Goal: Task Accomplishment & Management: Complete application form

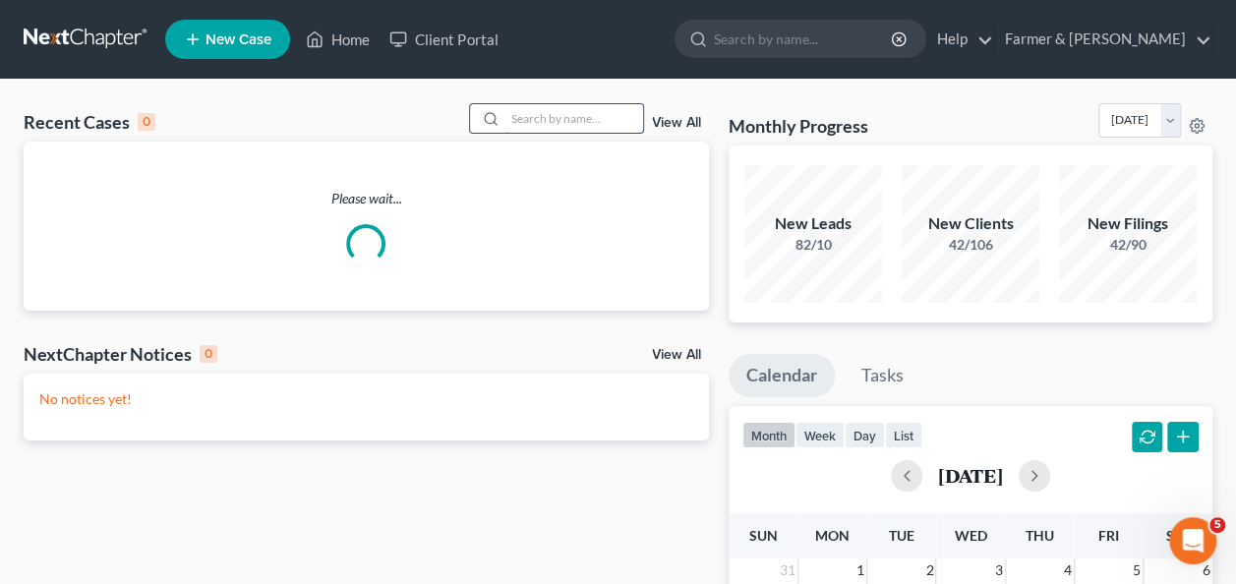
click at [559, 120] on input "search" at bounding box center [574, 118] width 138 height 29
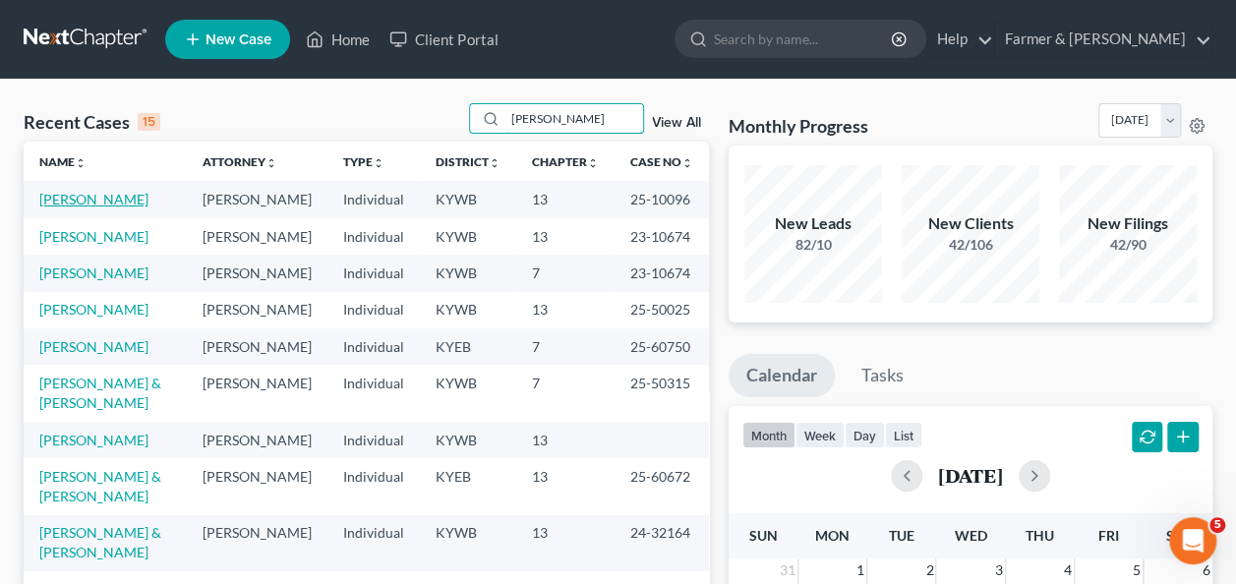
type input "[PERSON_NAME]"
click at [99, 203] on link "[PERSON_NAME]" at bounding box center [93, 199] width 109 height 17
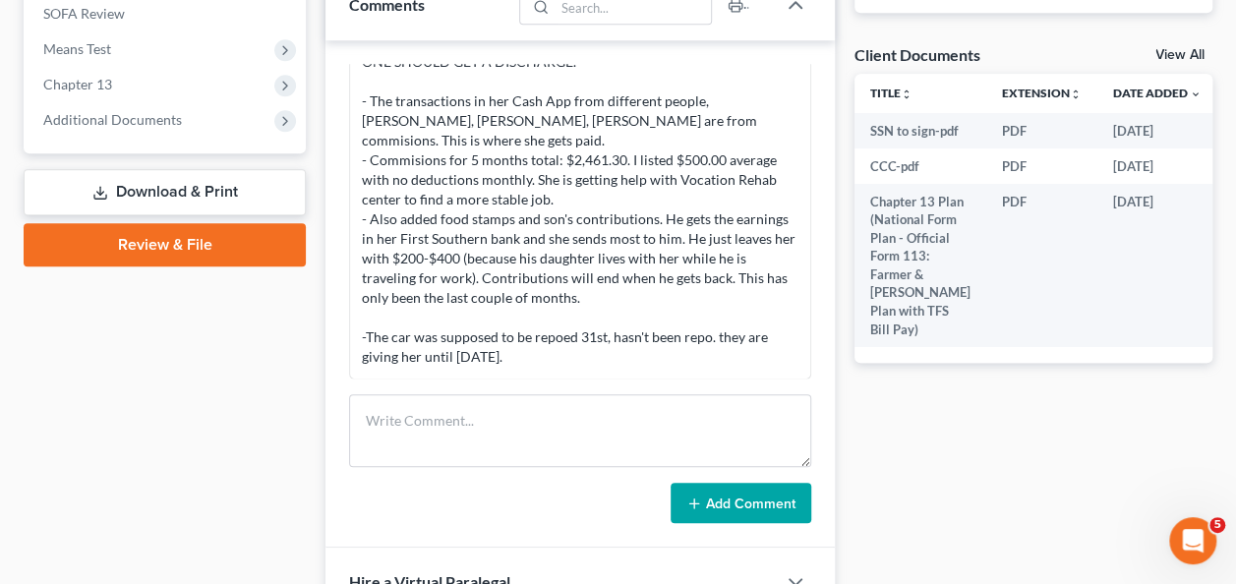
scroll to position [739, 0]
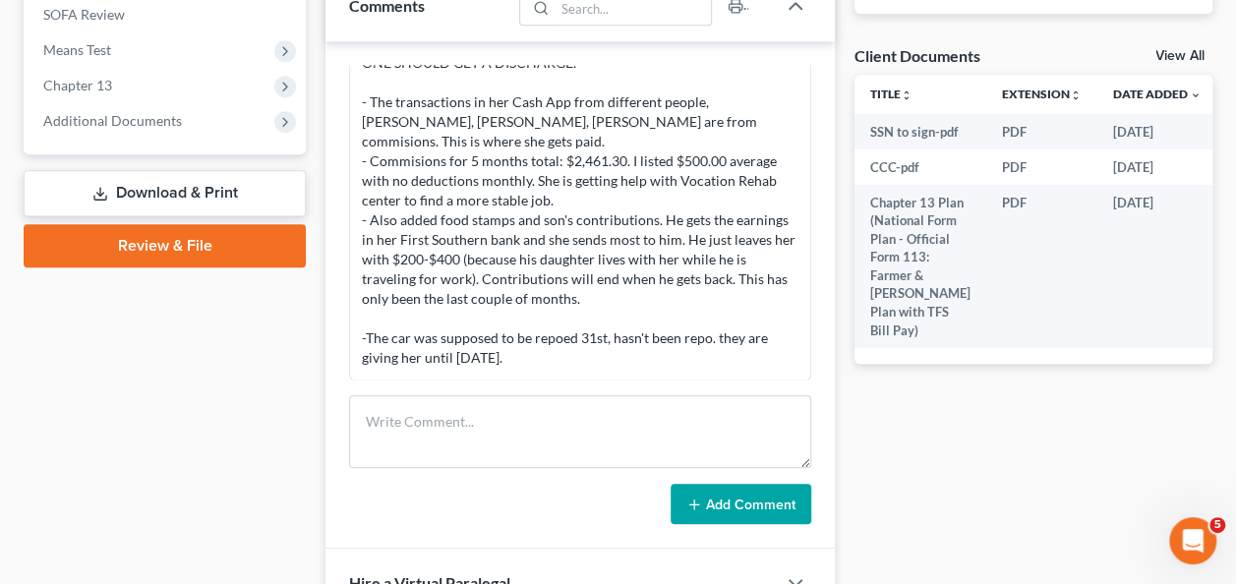
click at [73, 338] on div "Case Dashboard Payments Invoices Payments Payments Credit Report Client Profile" at bounding box center [165, 103] width 302 height 1307
click at [165, 120] on span "Additional Documents" at bounding box center [112, 120] width 139 height 17
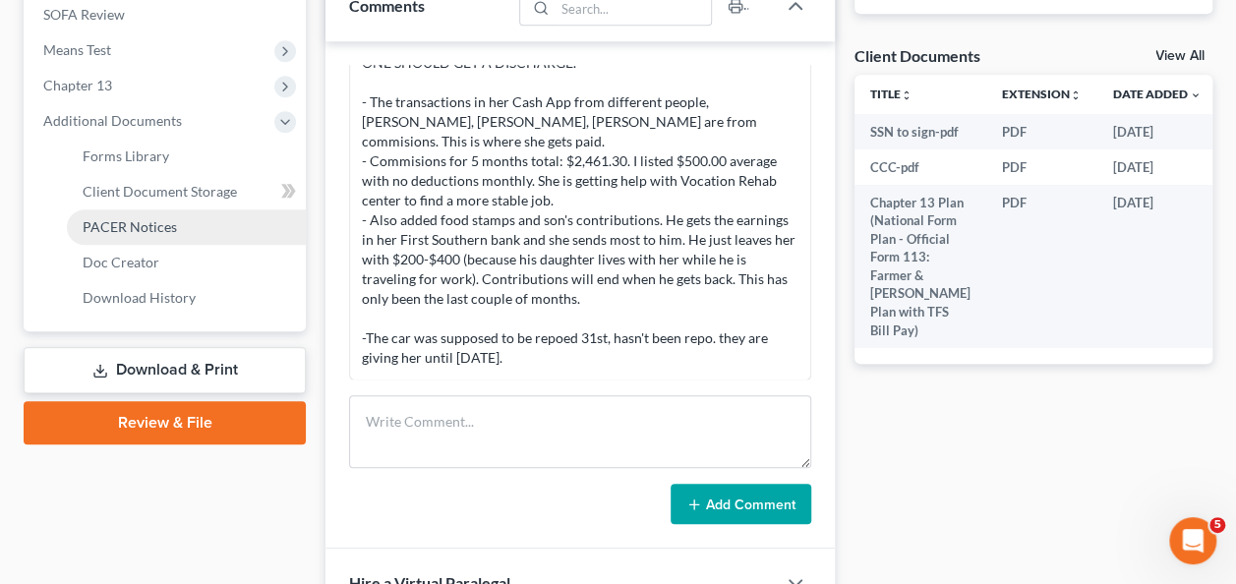
click at [153, 229] on span "PACER Notices" at bounding box center [130, 226] width 94 height 17
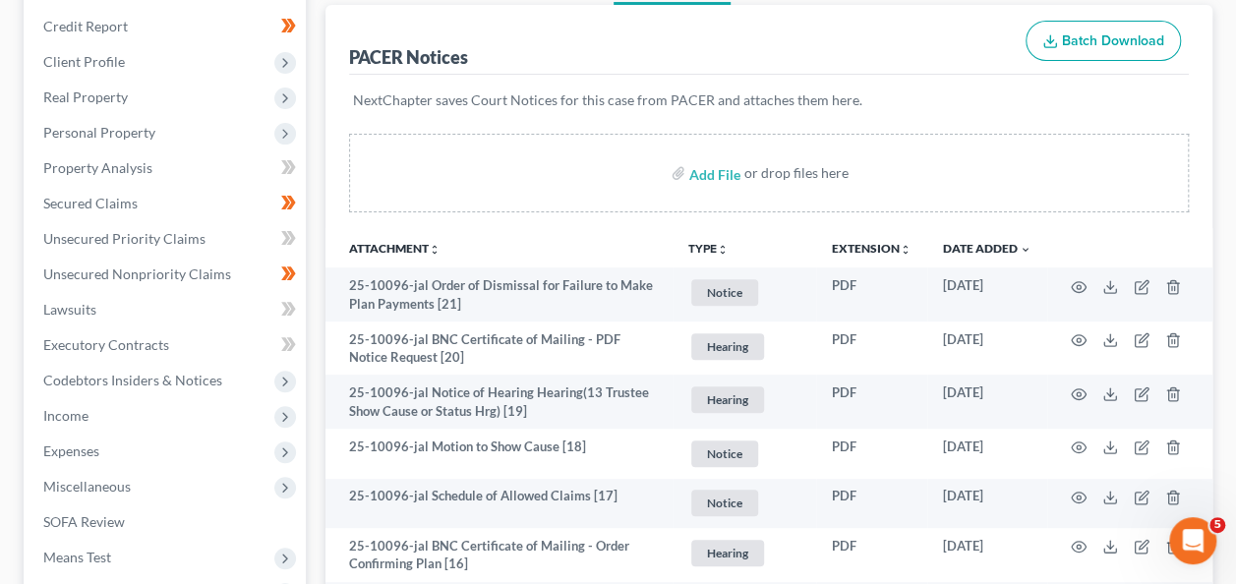
scroll to position [232, 0]
click at [109, 191] on link "Secured Claims" at bounding box center [167, 202] width 278 height 35
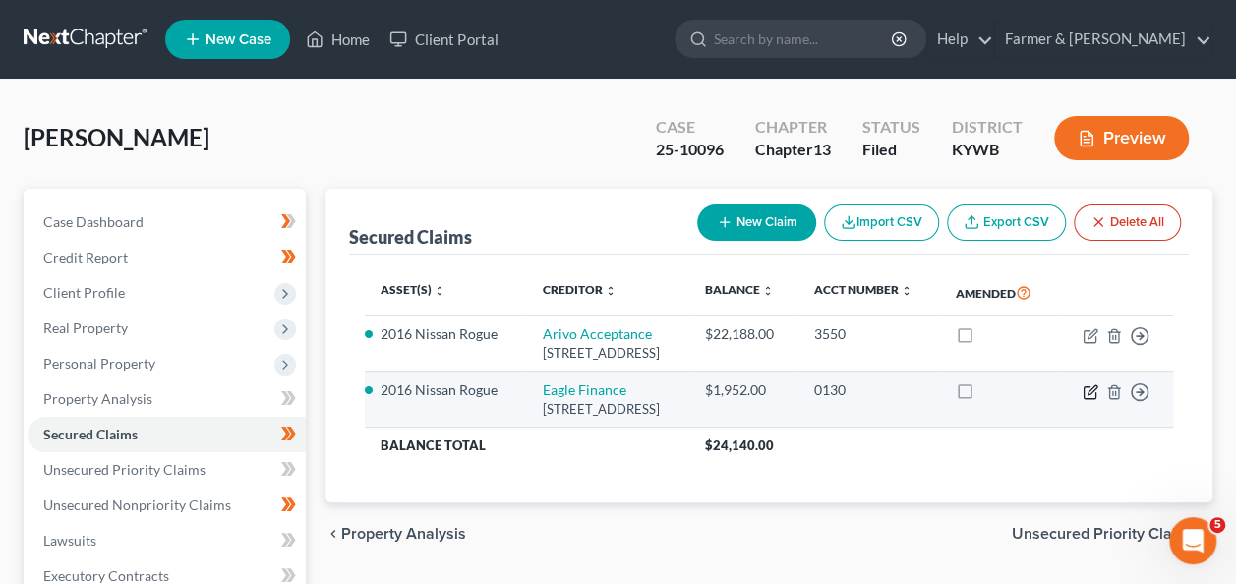
click at [1093, 400] on icon "button" at bounding box center [1091, 392] width 16 height 16
select select "18"
select select "4"
select select "1"
select select "0"
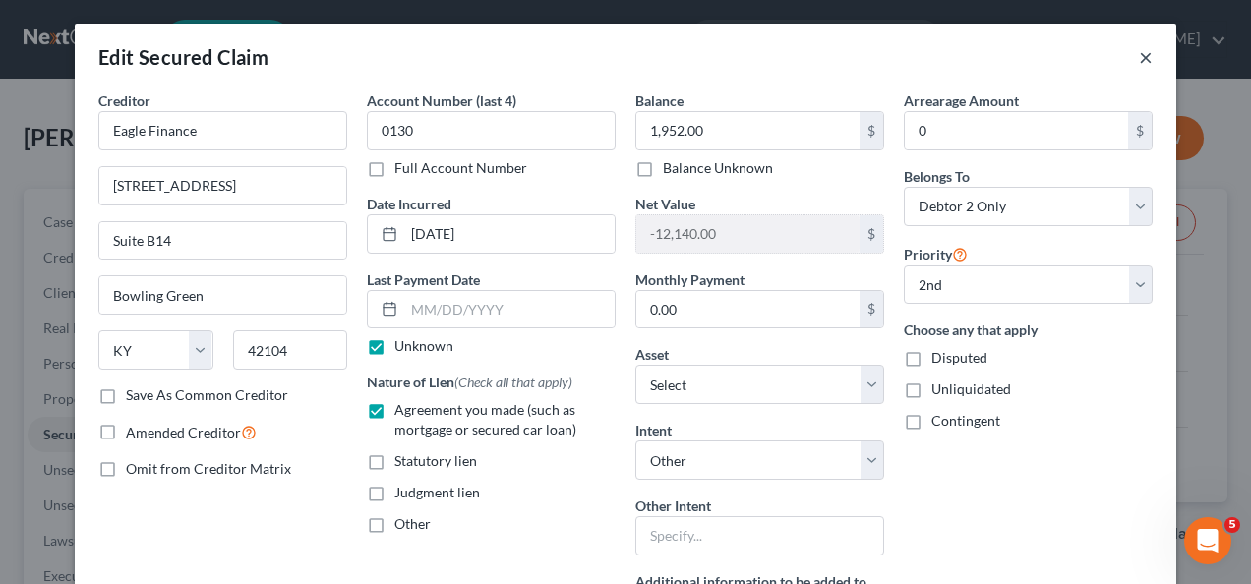
click at [1139, 54] on button "×" at bounding box center [1146, 57] width 14 height 24
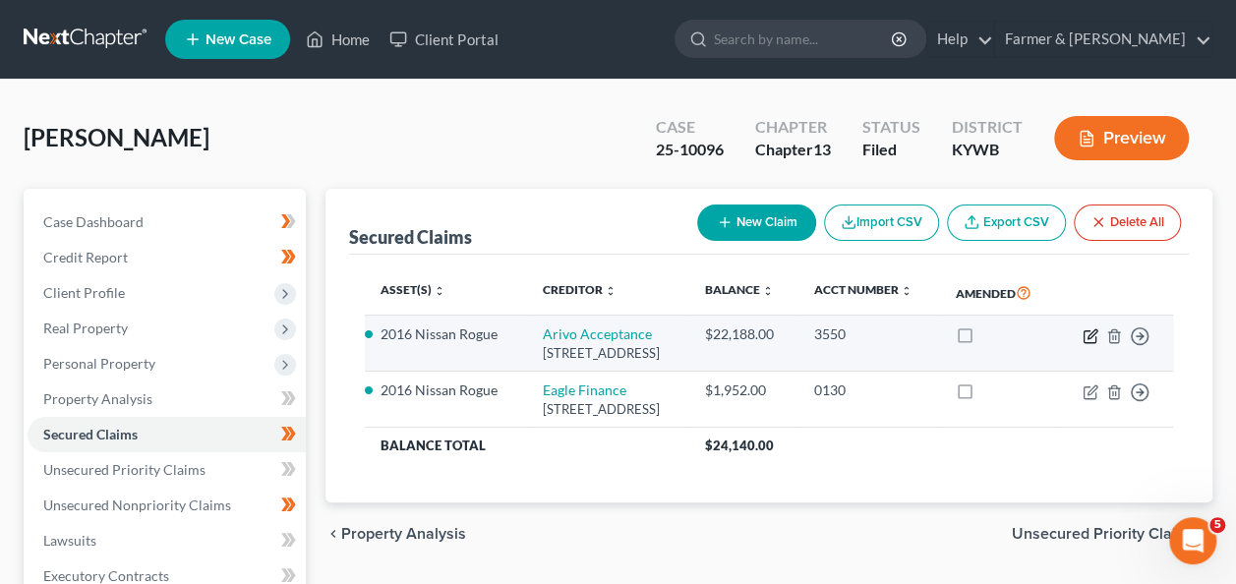
click at [1091, 344] on icon "button" at bounding box center [1091, 336] width 16 height 16
select select "46"
select select "9"
select select "4"
select select "0"
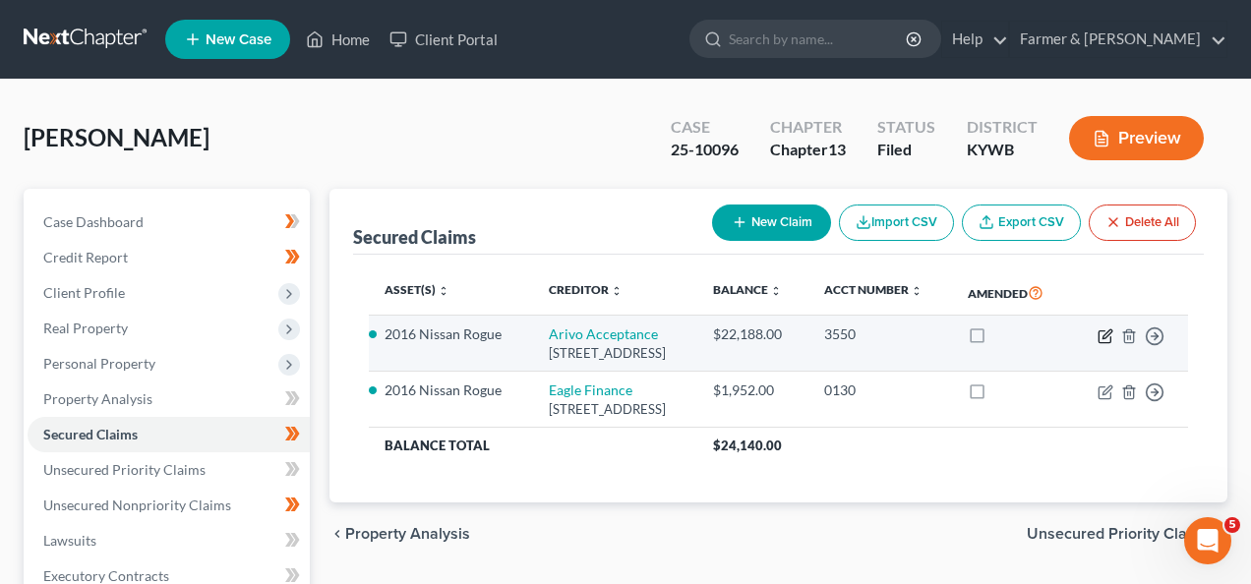
select select "0"
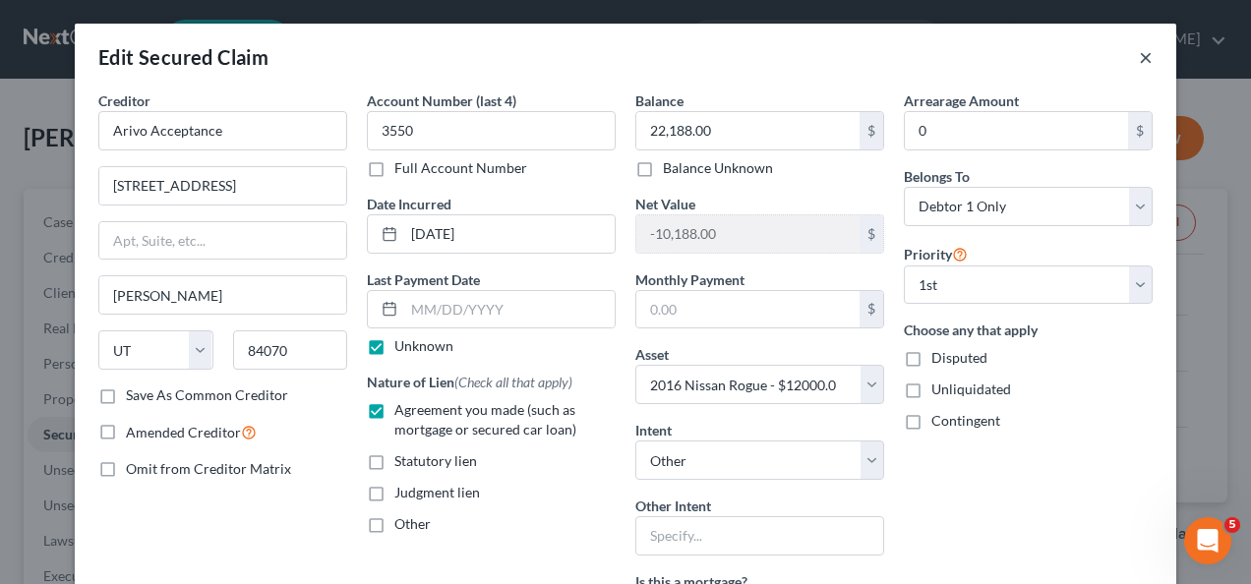
click at [1139, 58] on button "×" at bounding box center [1146, 57] width 14 height 24
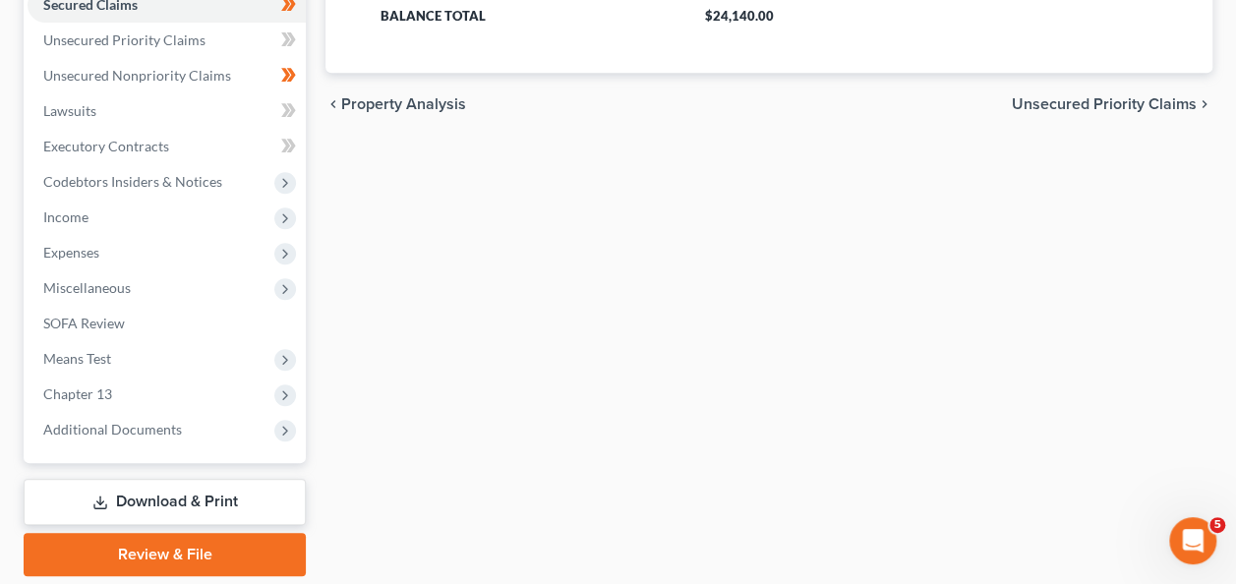
scroll to position [428, 0]
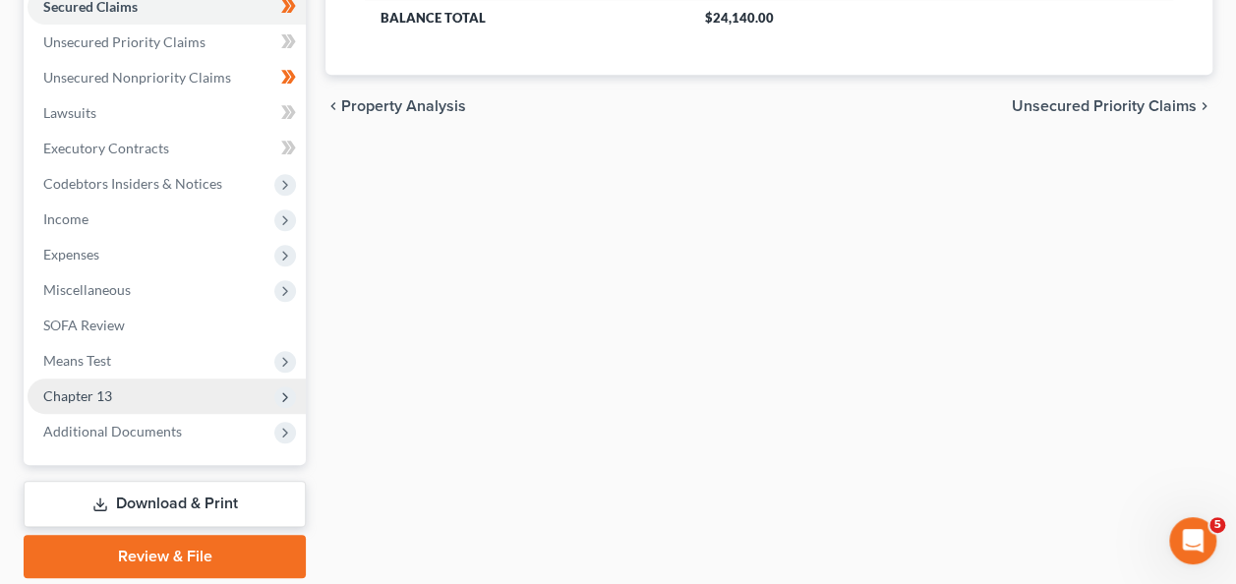
click at [136, 393] on span "Chapter 13" at bounding box center [167, 396] width 278 height 35
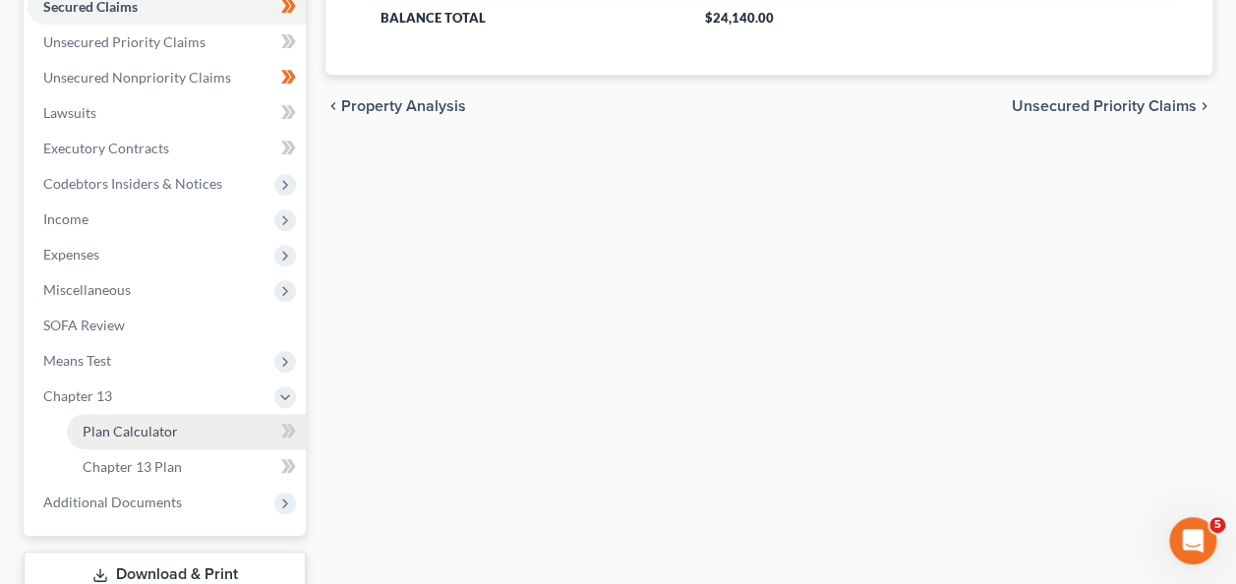
click at [169, 437] on span "Plan Calculator" at bounding box center [130, 431] width 95 height 17
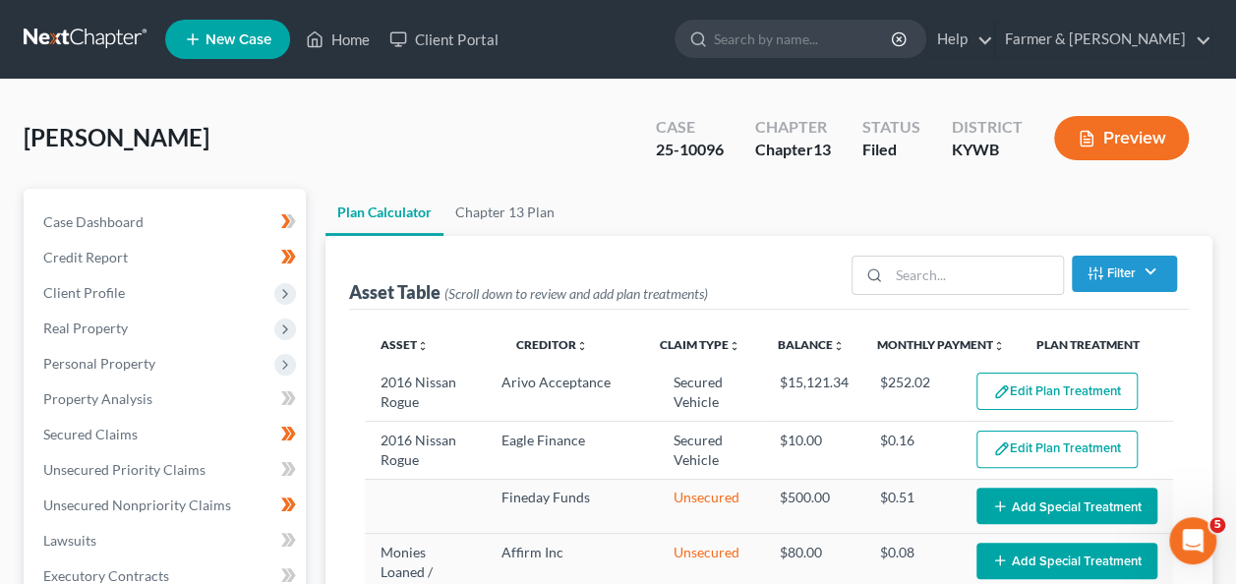
select select "59"
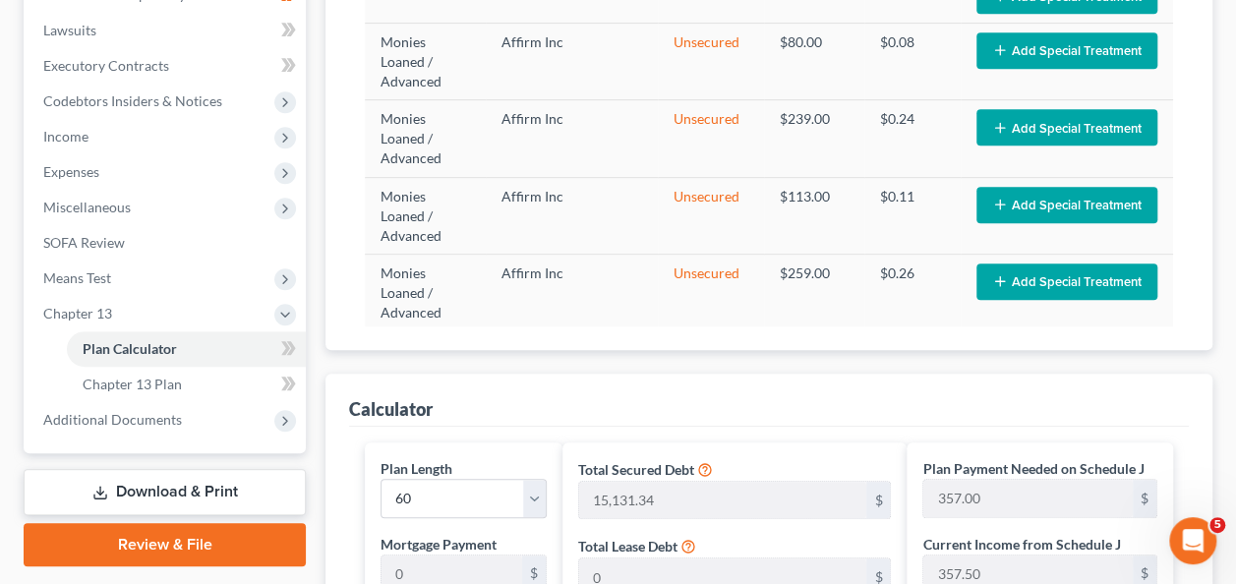
scroll to position [161, 0]
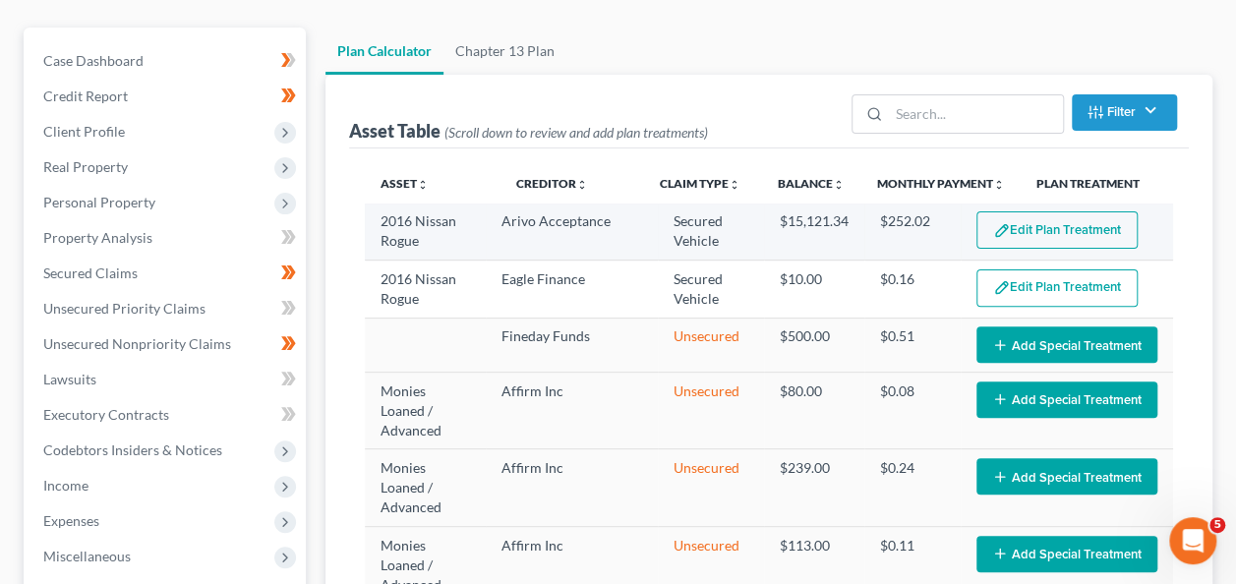
click at [1095, 236] on button "Edit Plan Treatment" at bounding box center [1056, 229] width 161 height 37
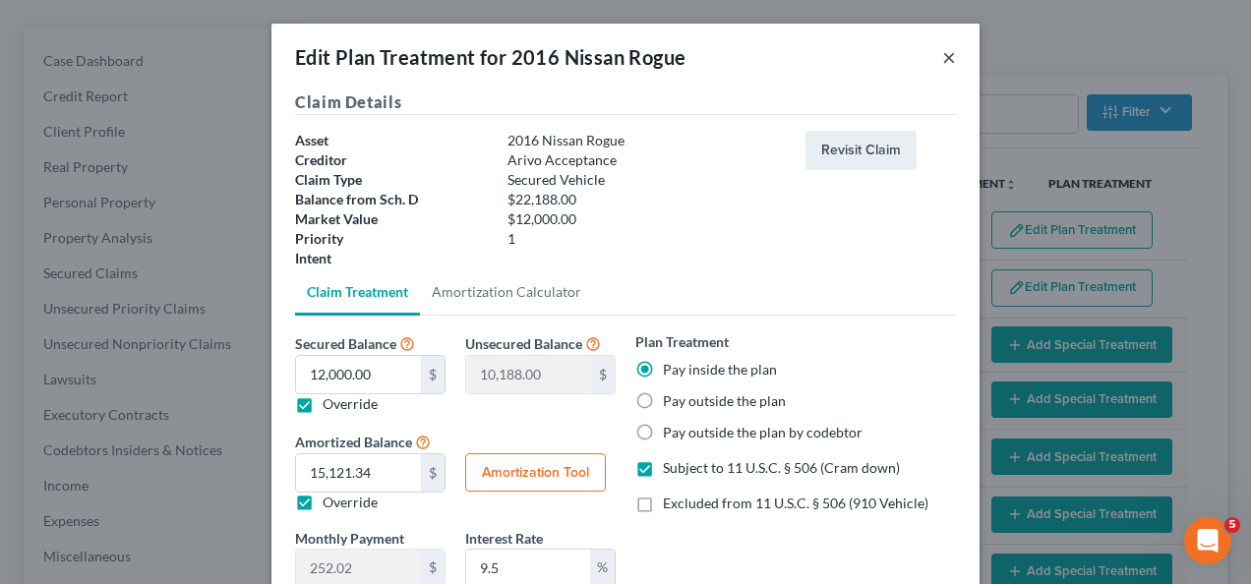
click at [942, 58] on button "×" at bounding box center [949, 57] width 14 height 24
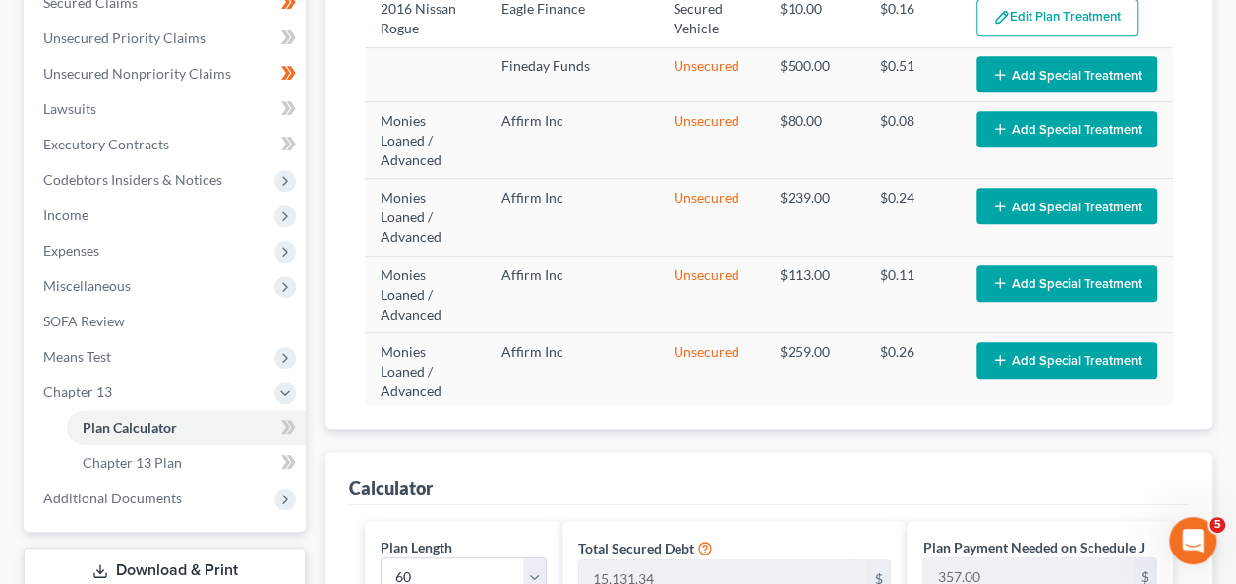
scroll to position [0, 0]
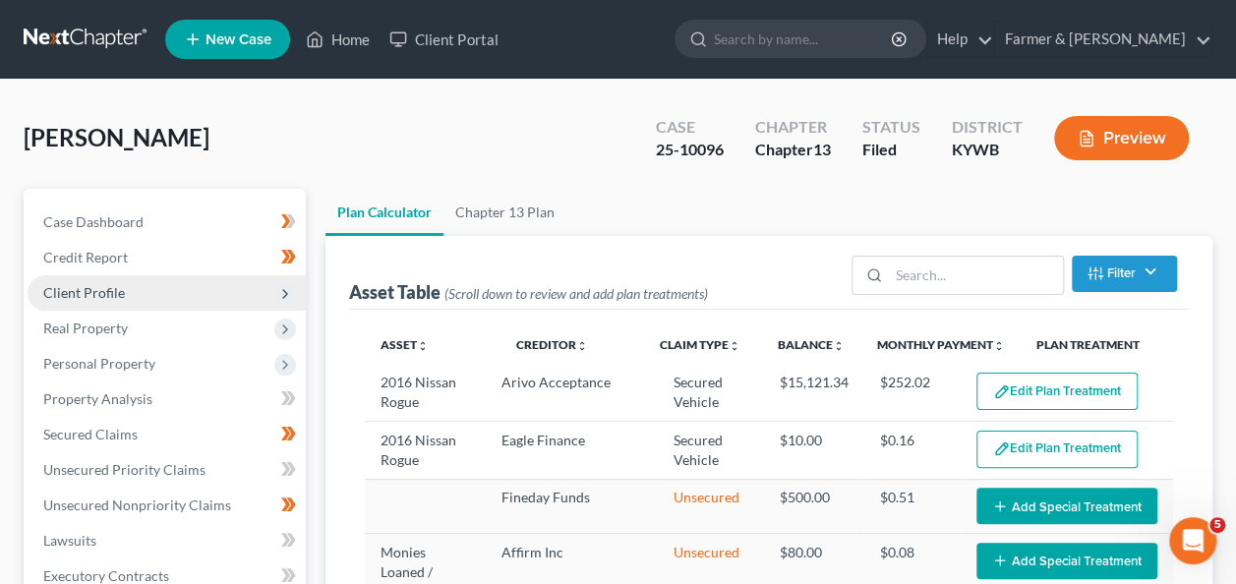
click at [205, 295] on span "Client Profile" at bounding box center [167, 292] width 278 height 35
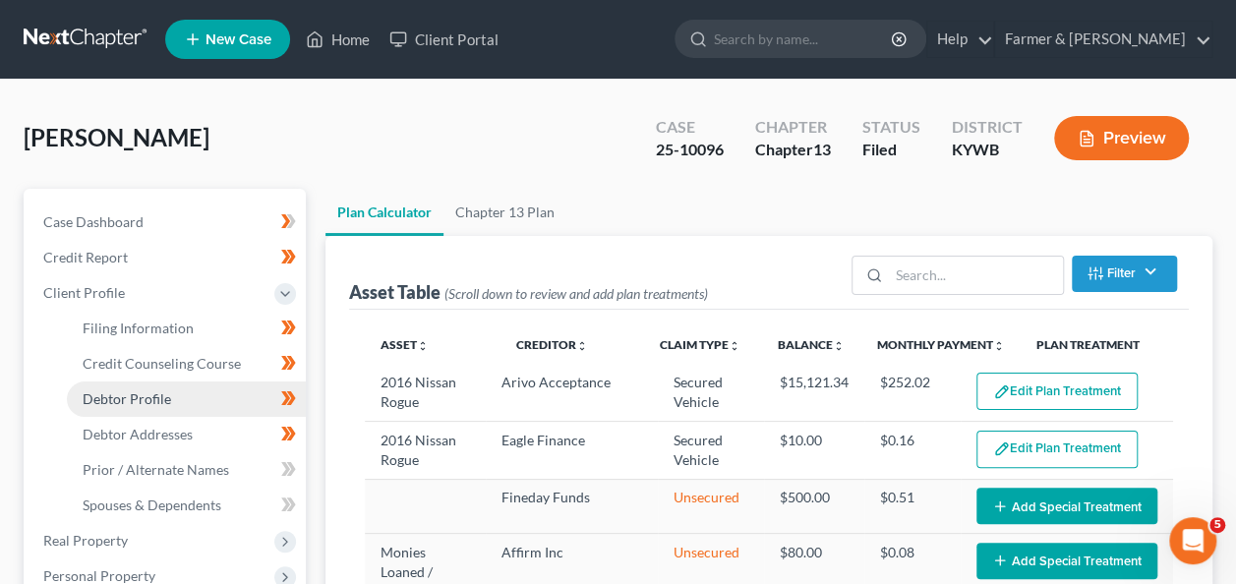
click at [177, 406] on link "Debtor Profile" at bounding box center [186, 399] width 239 height 35
select select "0"
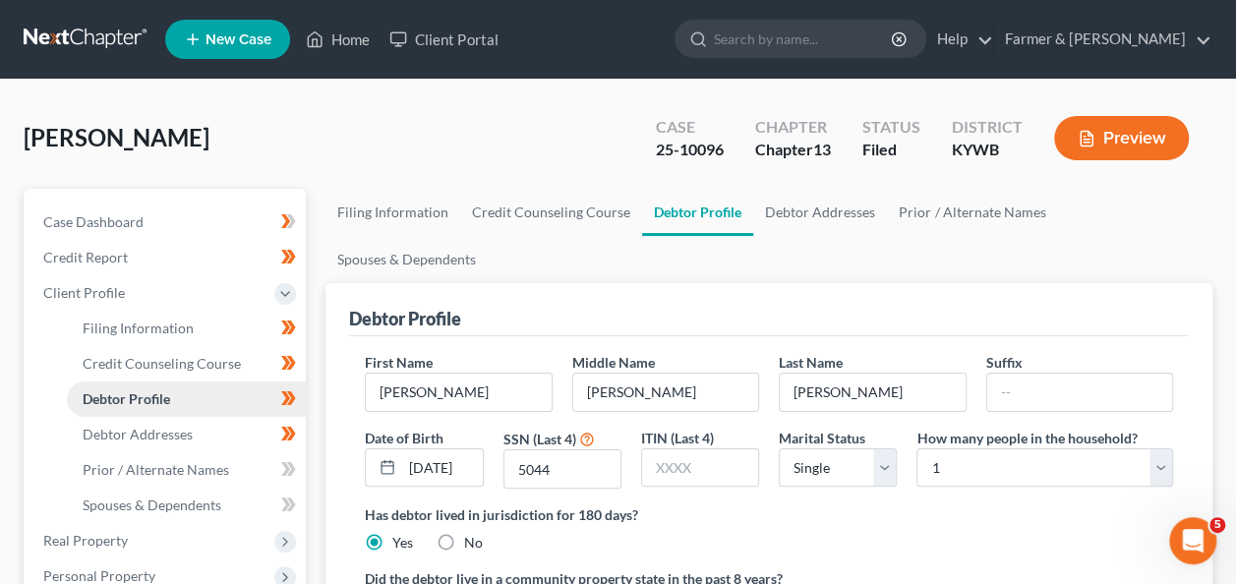
radio input "true"
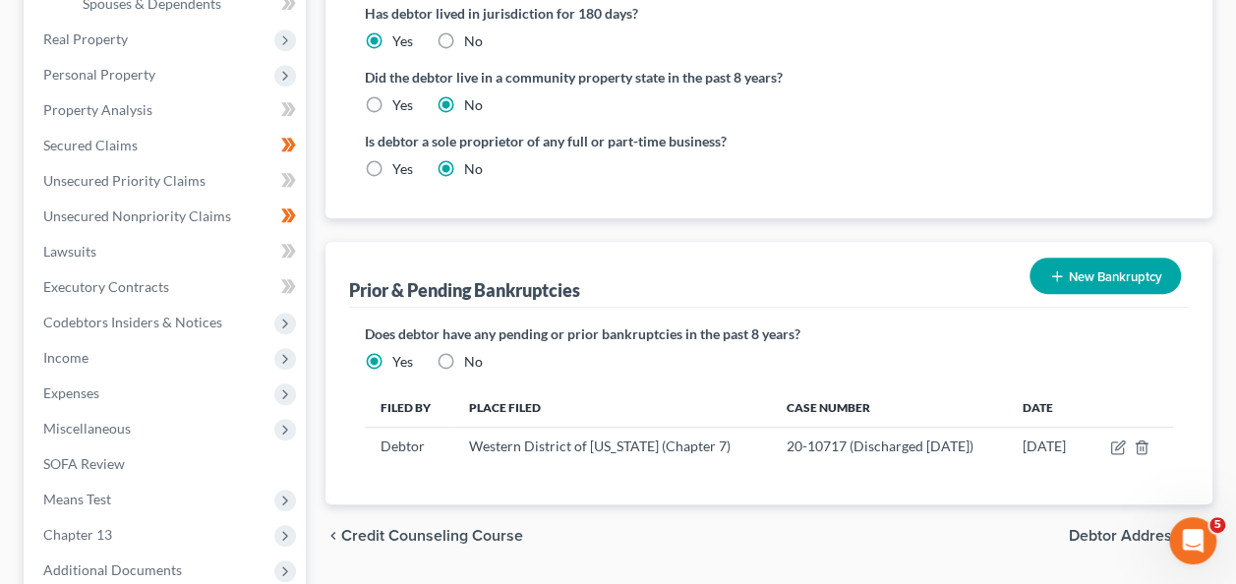
scroll to position [706, 0]
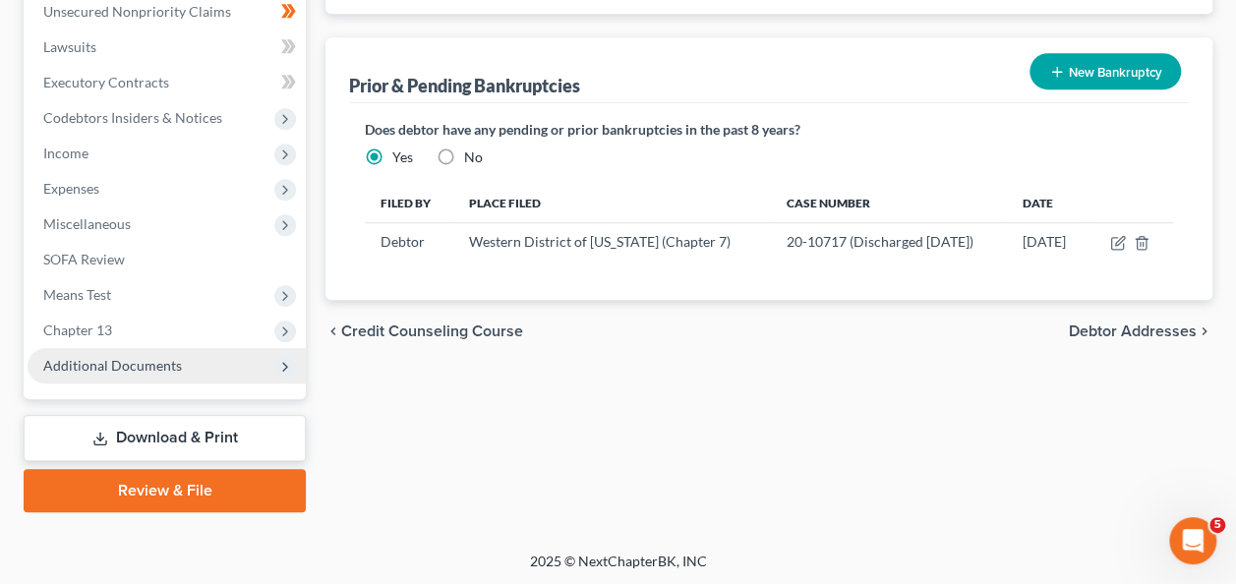
click at [171, 367] on span "Additional Documents" at bounding box center [112, 365] width 139 height 17
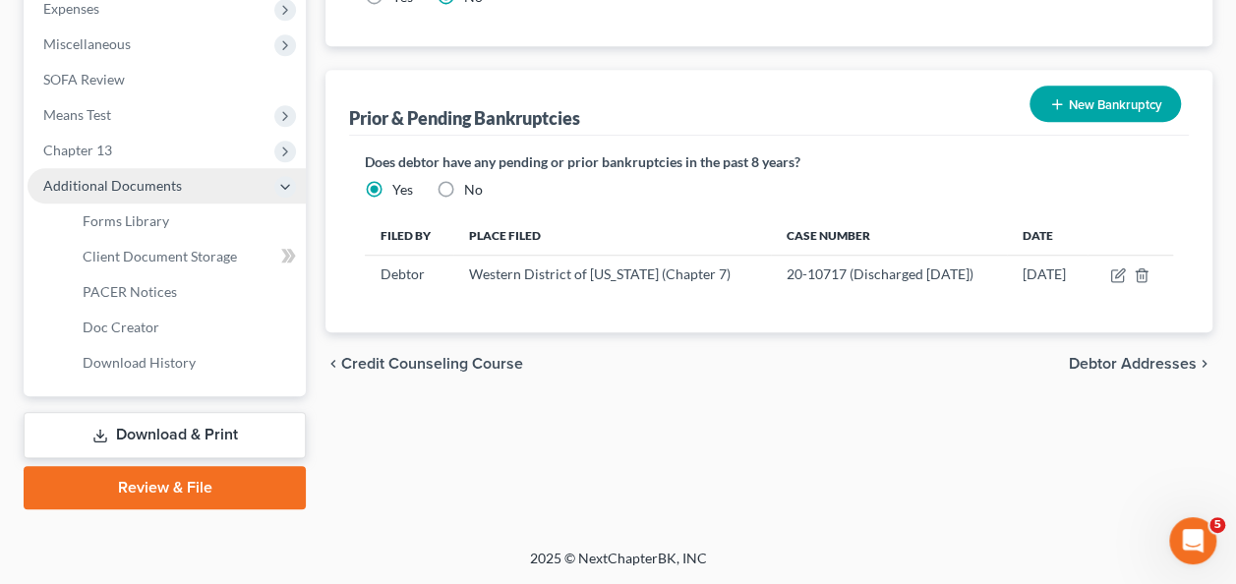
scroll to position [494, 0]
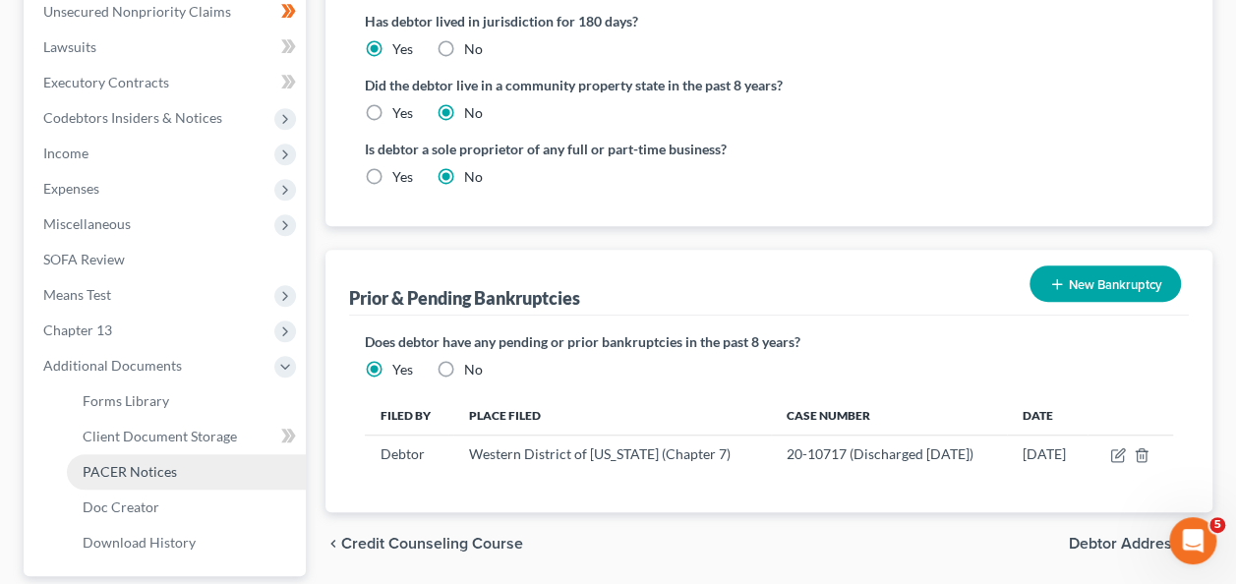
click at [177, 469] on link "PACER Notices" at bounding box center [186, 471] width 239 height 35
